Goal: Task Accomplishment & Management: Complete application form

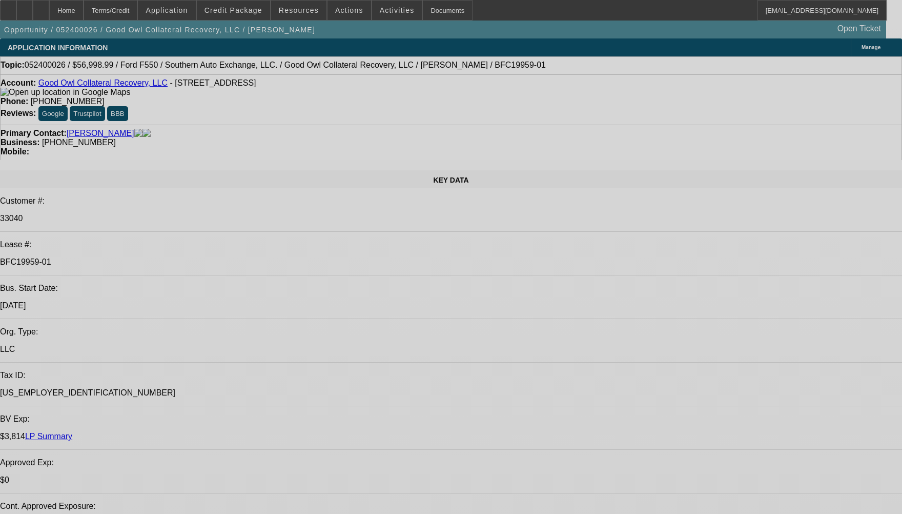
select select "0"
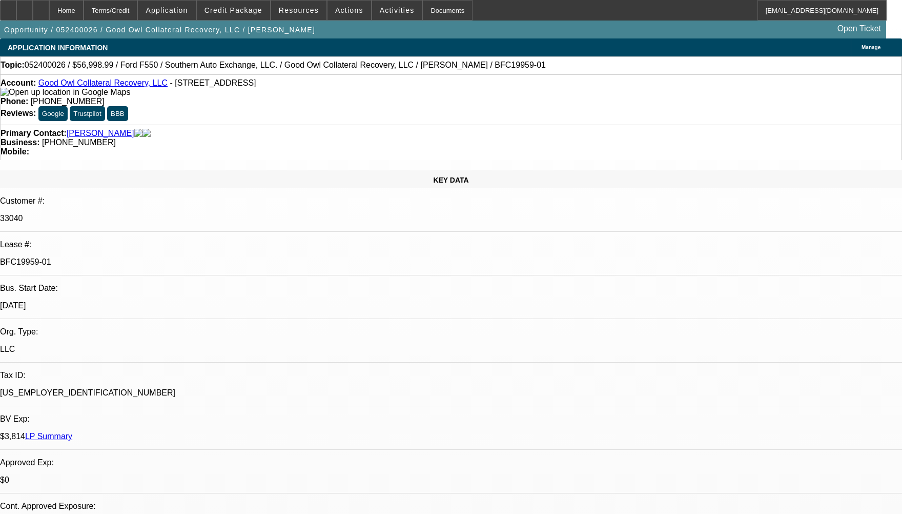
select select "0"
select select "0.1"
select select "0"
select select "0.1"
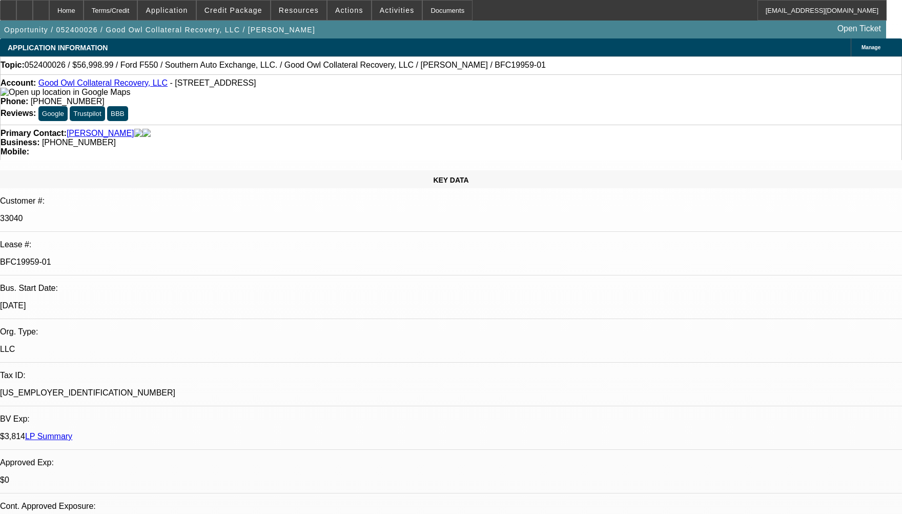
select select "0"
select select "0.1"
select select "0"
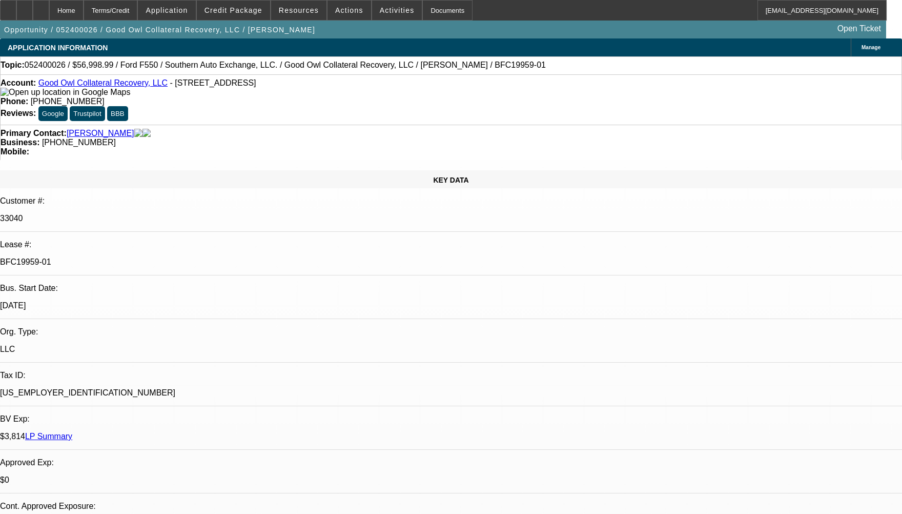
select select "0.1"
select select "1"
select select "2"
select select "4"
select select "1"
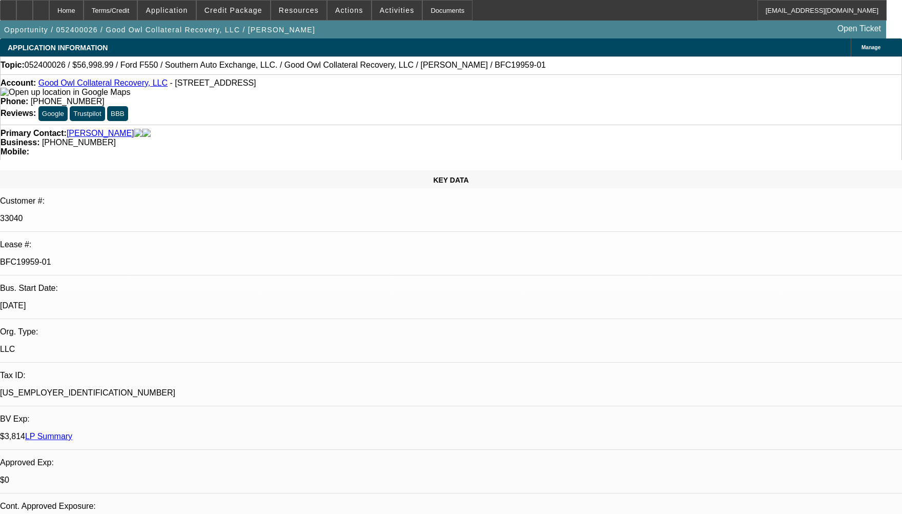
select select "2"
select select "4"
select select "1"
select select "2"
select select "4"
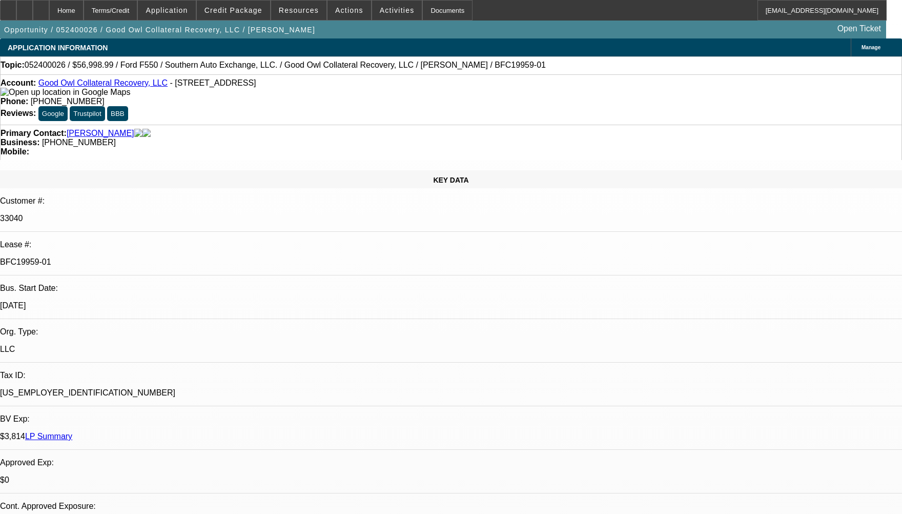
select select "1"
select select "2"
select select "4"
